Goal: Task Accomplishment & Management: Manage account settings

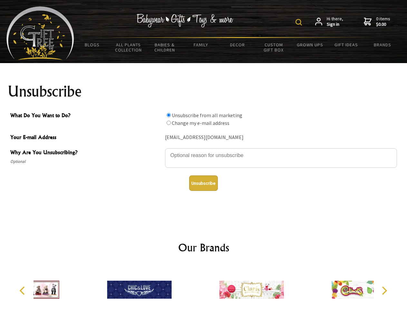
click at [299, 22] on img at bounding box center [298, 22] width 6 height 6
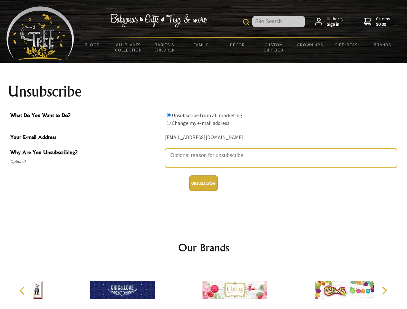
click at [203, 151] on textarea "Why Are You Unsubscribing?" at bounding box center [281, 157] width 232 height 19
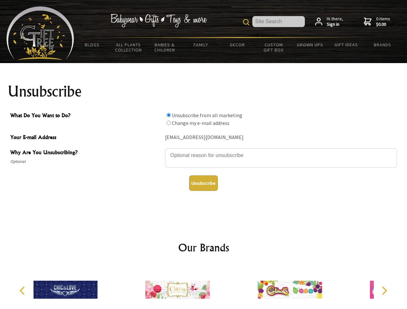
click at [168, 115] on input "What Do You Want to Do?" at bounding box center [168, 115] width 4 height 4
click at [168, 123] on input "What Do You Want to Do?" at bounding box center [168, 123] width 4 height 4
radio input "true"
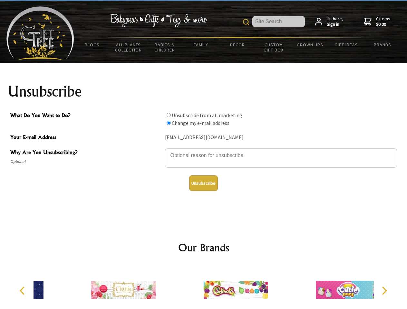
click at [203, 183] on button "Unsubscribe" at bounding box center [203, 182] width 29 height 15
click at [203, 287] on img at bounding box center [235, 290] width 64 height 48
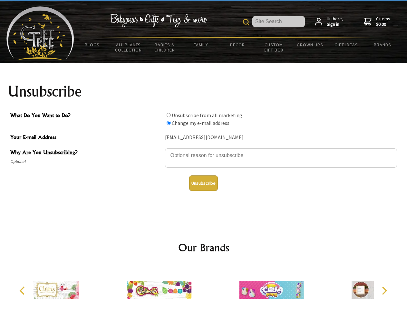
click at [23, 291] on icon "Previous" at bounding box center [23, 291] width 8 height 8
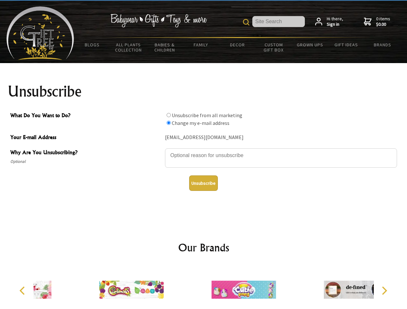
click at [384, 291] on icon "Next" at bounding box center [383, 291] width 8 height 8
